Goal: Information Seeking & Learning: Learn about a topic

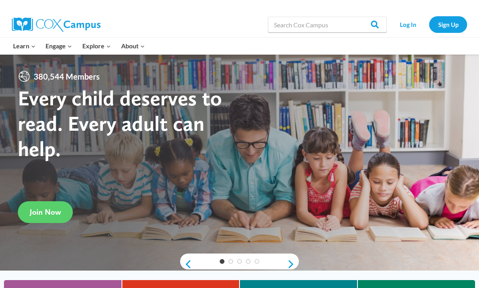
click at [402, 23] on link "Log In" at bounding box center [407, 24] width 34 height 16
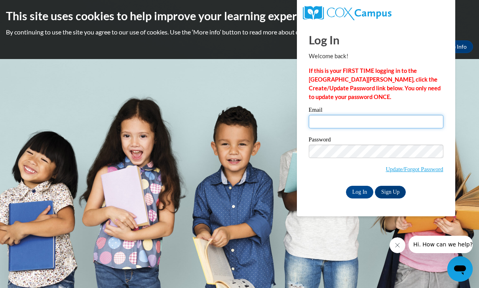
type input "nwaheeb@mnps.org"
click at [359, 191] on input "Log In" at bounding box center [360, 191] width 28 height 13
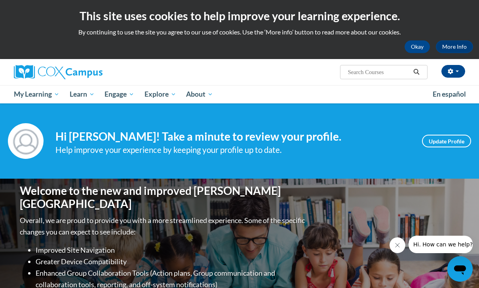
click at [0, 0] on span "PK-5 Structured Literacy Program" at bounding box center [0, 0] width 0 height 0
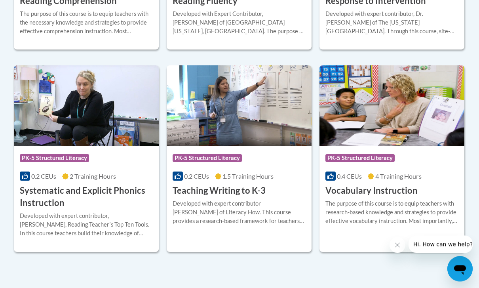
scroll to position [897, 0]
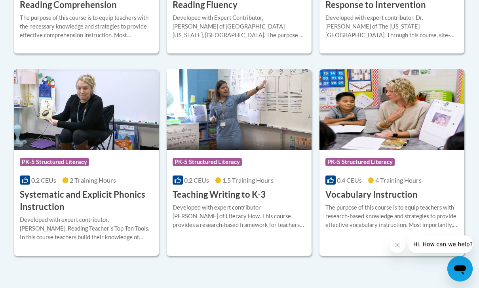
click at [375, 170] on div "Course Category: PK-5 Structured Literacy 0.4 CEUs 4 Training Hours COURSE Voca…" at bounding box center [391, 175] width 145 height 51
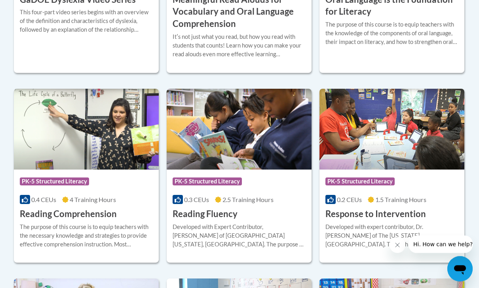
scroll to position [681, 0]
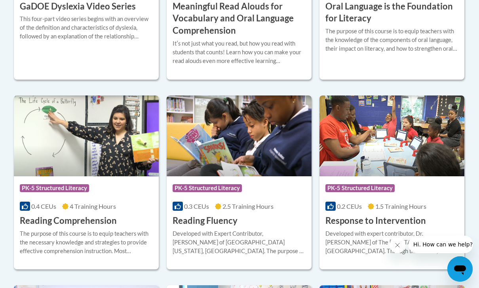
click at [214, 208] on div "0.3 CEUs 2.5 Training Hours" at bounding box center [238, 206] width 133 height 9
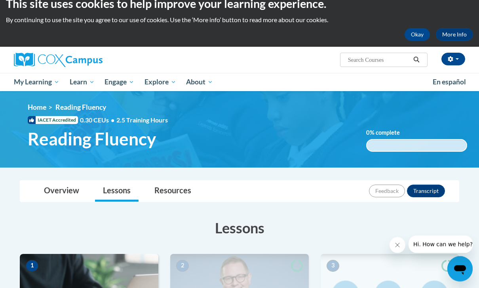
scroll to position [13, 0]
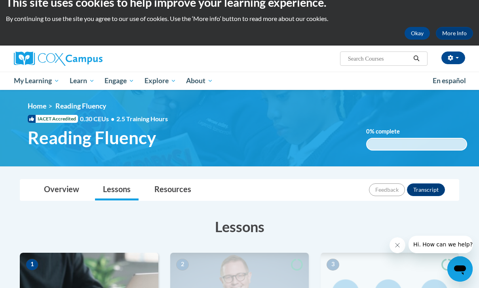
click at [117, 275] on img at bounding box center [89, 291] width 138 height 79
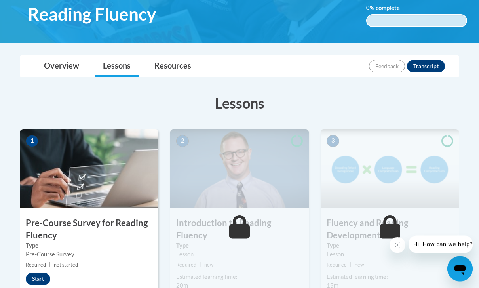
scroll to position [138, 0]
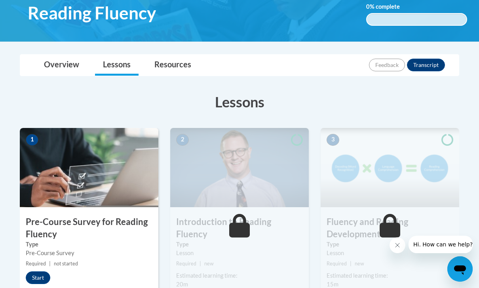
click at [40, 276] on button "Start" at bounding box center [38, 277] width 25 height 13
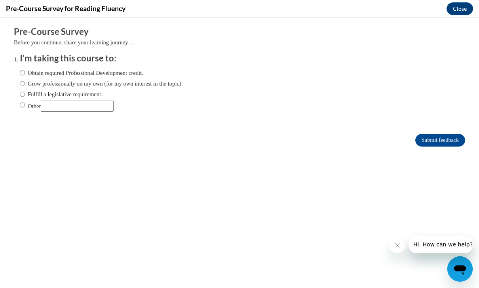
scroll to position [0, 0]
click at [24, 75] on input "Obtain required Professional Development credit." at bounding box center [22, 72] width 5 height 9
radio input "true"
click at [445, 139] on input "Submit feedback" at bounding box center [440, 140] width 50 height 13
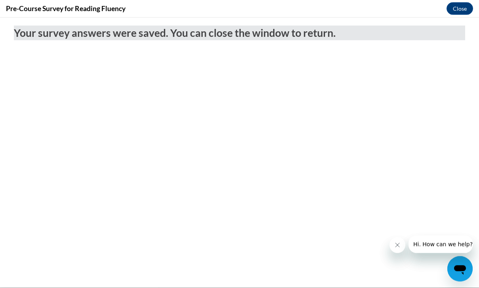
scroll to position [146, 0]
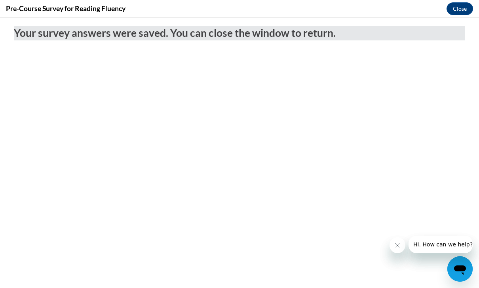
click at [462, 10] on button "Close" at bounding box center [459, 8] width 26 height 13
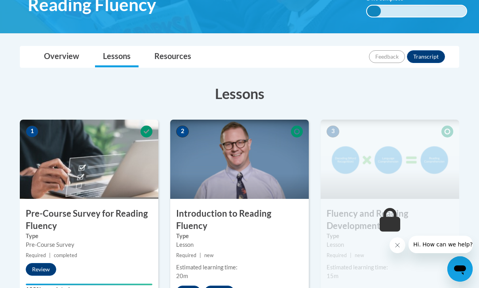
click at [188, 285] on button "Start" at bounding box center [188, 291] width 25 height 13
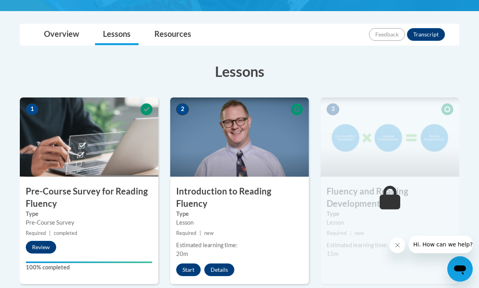
scroll to position [172, 0]
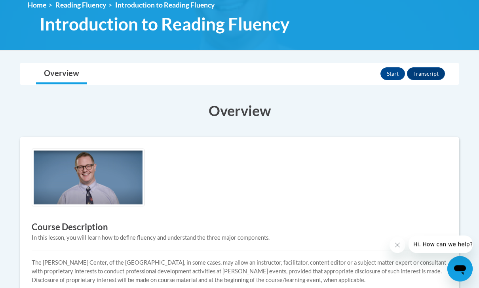
scroll to position [112, 0]
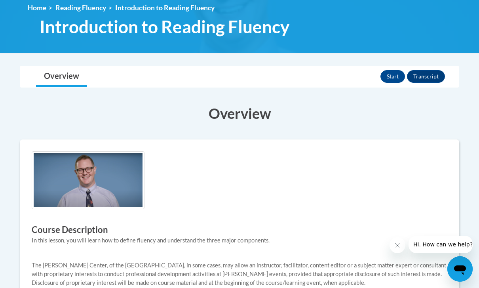
click at [391, 75] on button "Start" at bounding box center [392, 76] width 25 height 13
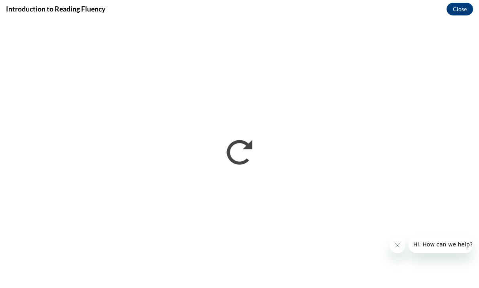
scroll to position [0, 0]
click at [390, 242] on button "Close message from company" at bounding box center [397, 245] width 16 height 16
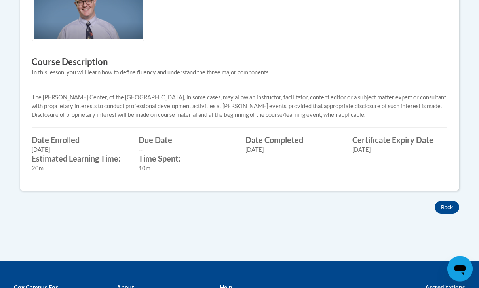
scroll to position [278, 0]
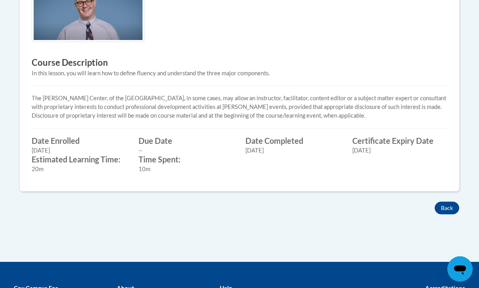
click at [170, 283] on p "About" at bounding box center [162, 287] width 91 height 9
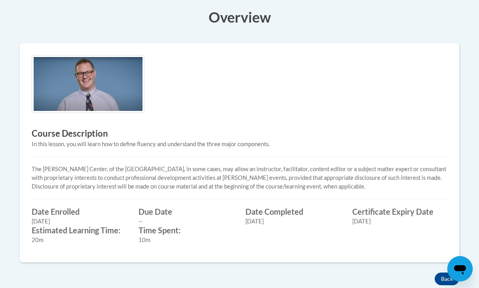
scroll to position [212, 0]
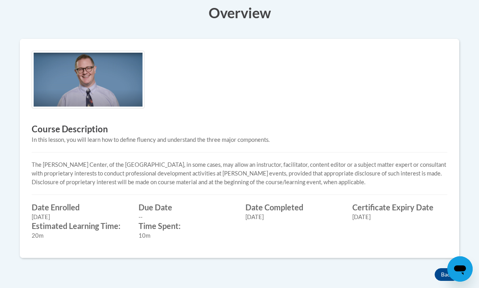
click at [450, 268] on button "Back" at bounding box center [446, 274] width 25 height 13
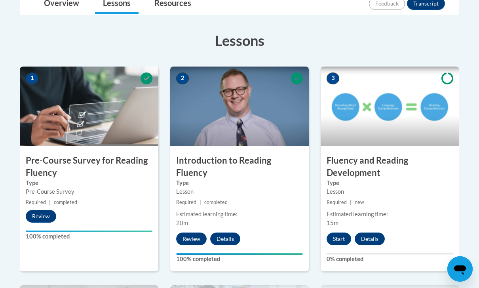
scroll to position [203, 0]
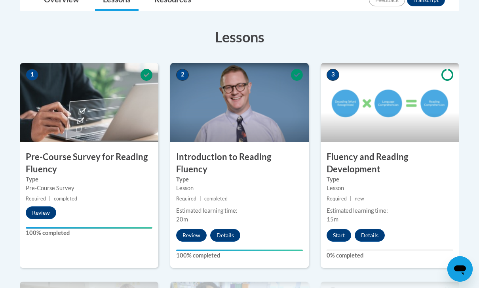
click at [344, 179] on label "Type" at bounding box center [389, 179] width 127 height 9
click at [340, 233] on button "Start" at bounding box center [338, 235] width 25 height 13
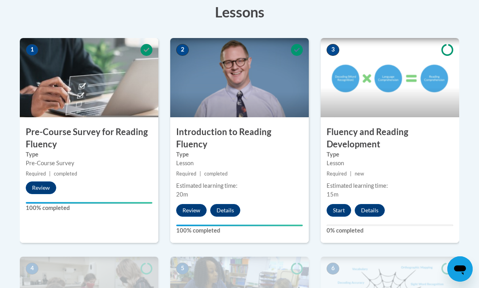
scroll to position [228, 0]
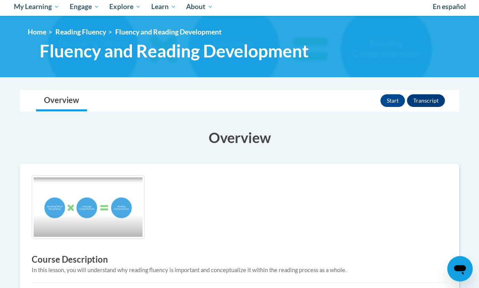
scroll to position [81, 0]
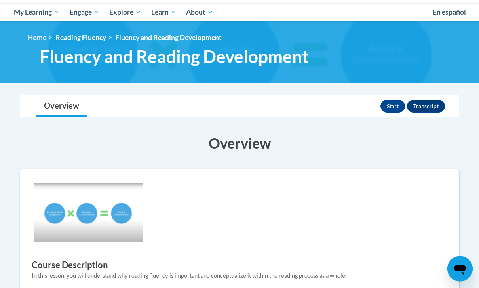
click at [388, 110] on button "Start" at bounding box center [392, 106] width 25 height 13
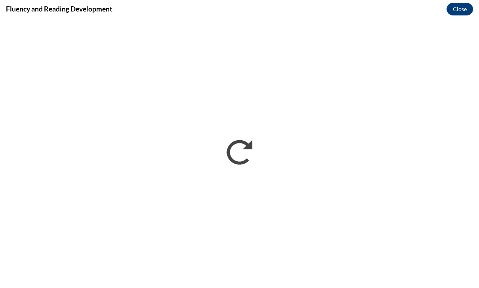
scroll to position [0, 0]
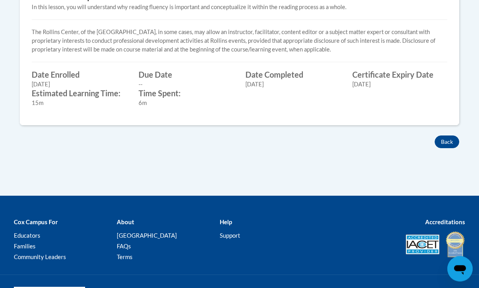
scroll to position [350, 0]
click at [451, 141] on button "Back" at bounding box center [446, 141] width 25 height 13
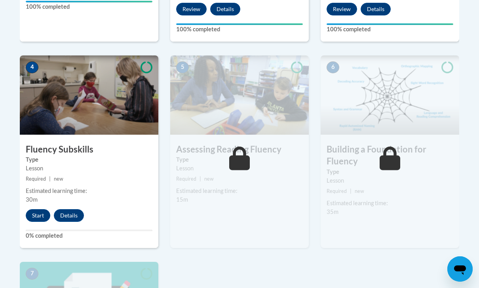
scroll to position [431, 0]
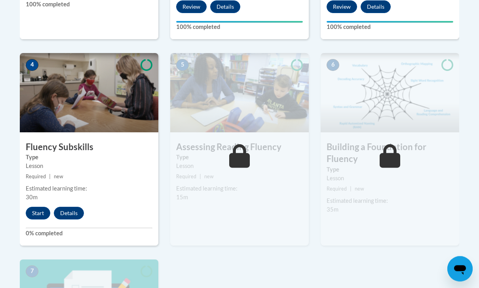
click at [58, 146] on h3 "Fluency Subskills" at bounding box center [89, 147] width 138 height 12
click at [40, 209] on button "Start" at bounding box center [38, 212] width 25 height 13
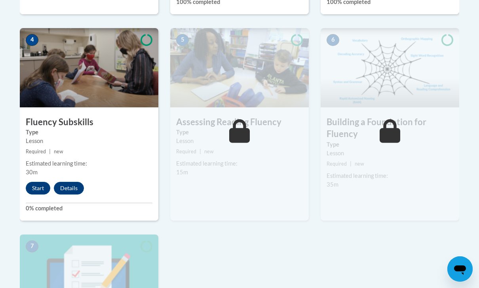
scroll to position [456, 0]
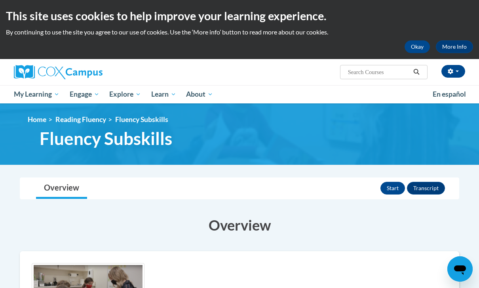
click at [391, 185] on button "Start" at bounding box center [392, 188] width 25 height 13
